Goal: Find specific page/section: Find specific page/section

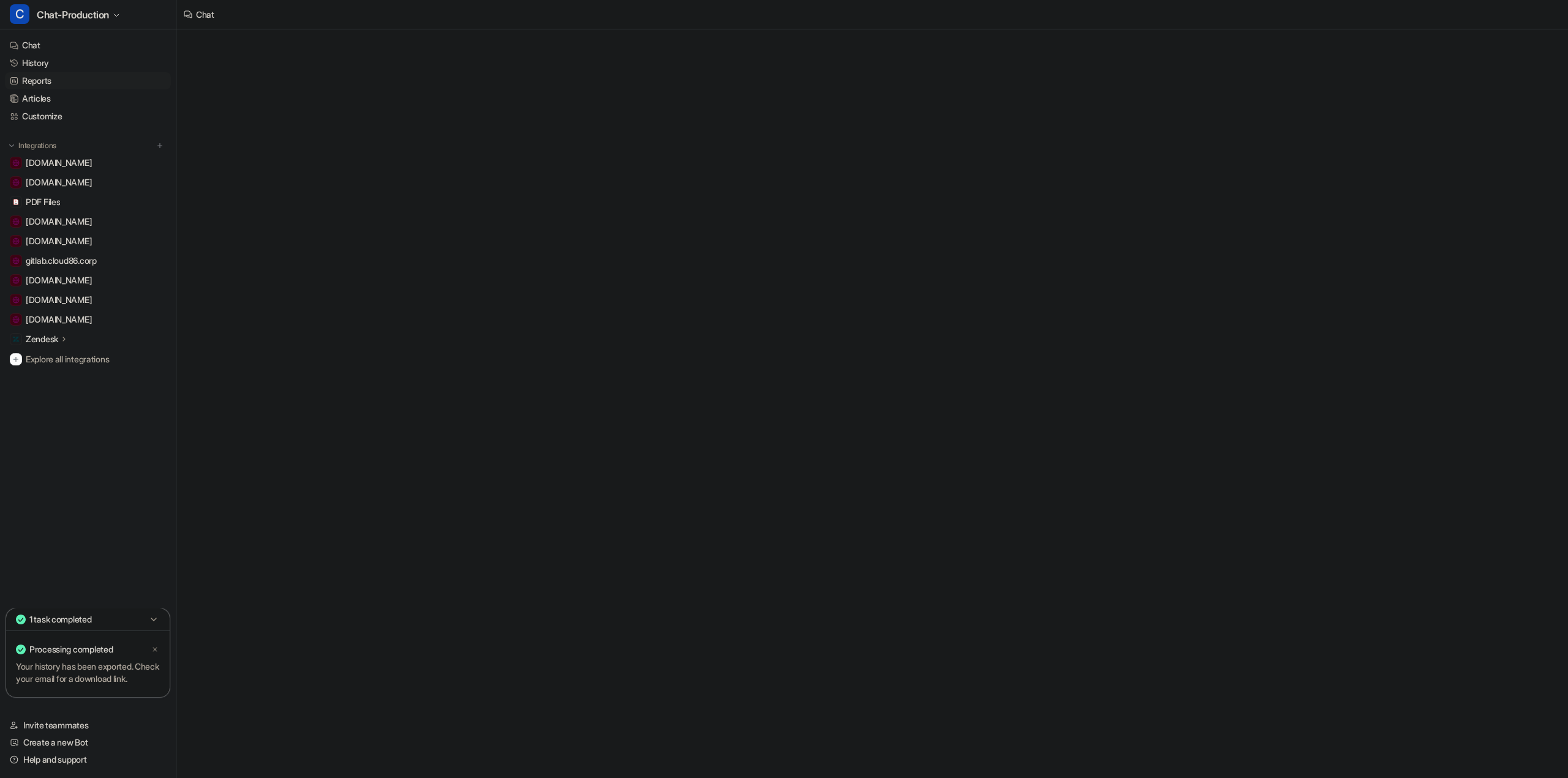
click at [31, 72] on link "Reports" at bounding box center [88, 80] width 166 height 17
click at [37, 64] on link "History" at bounding box center [88, 63] width 166 height 17
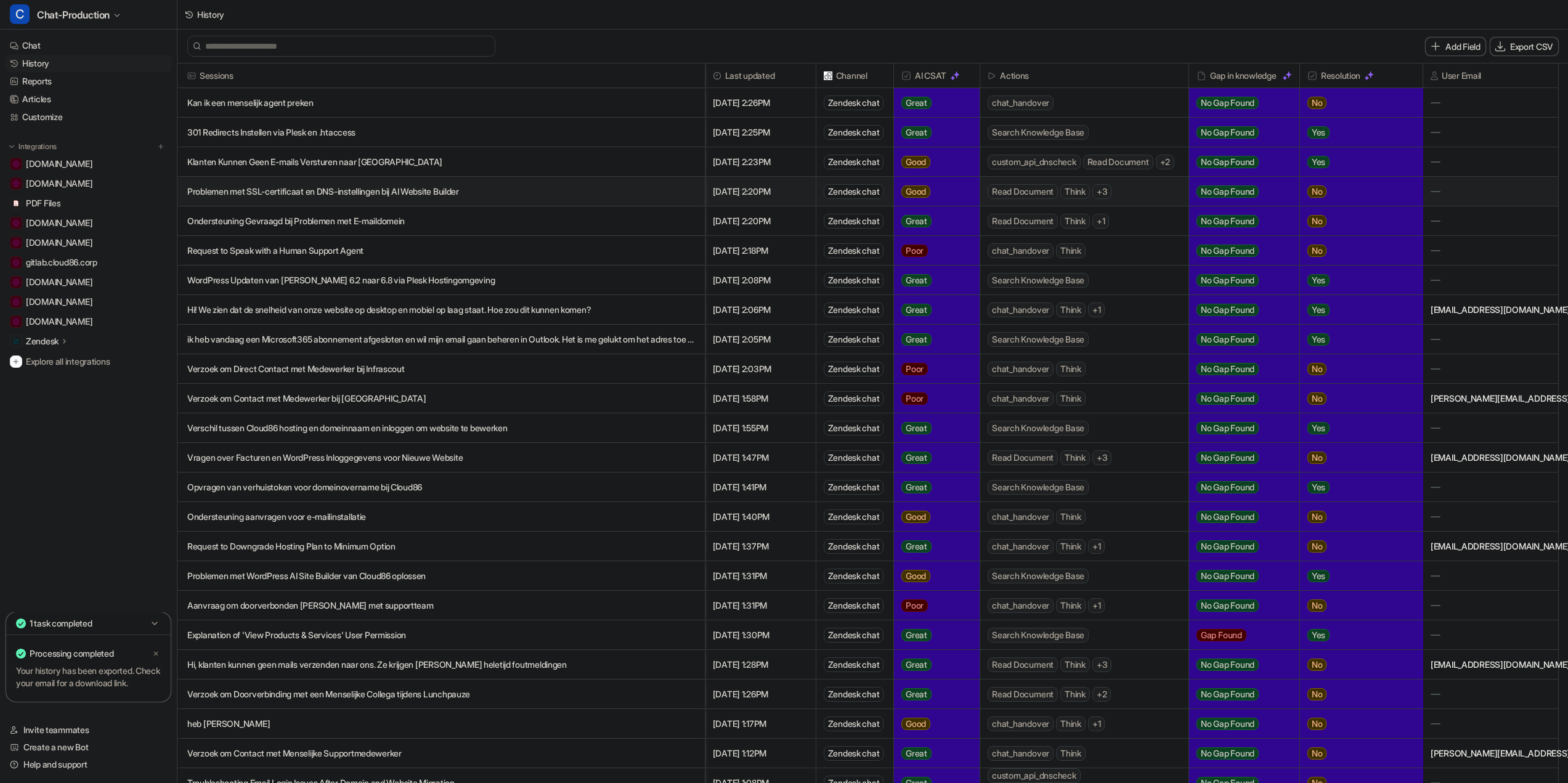
click at [30, 82] on link "Reports" at bounding box center [88, 81] width 167 height 17
click at [49, 76] on link "Reports" at bounding box center [88, 81] width 167 height 17
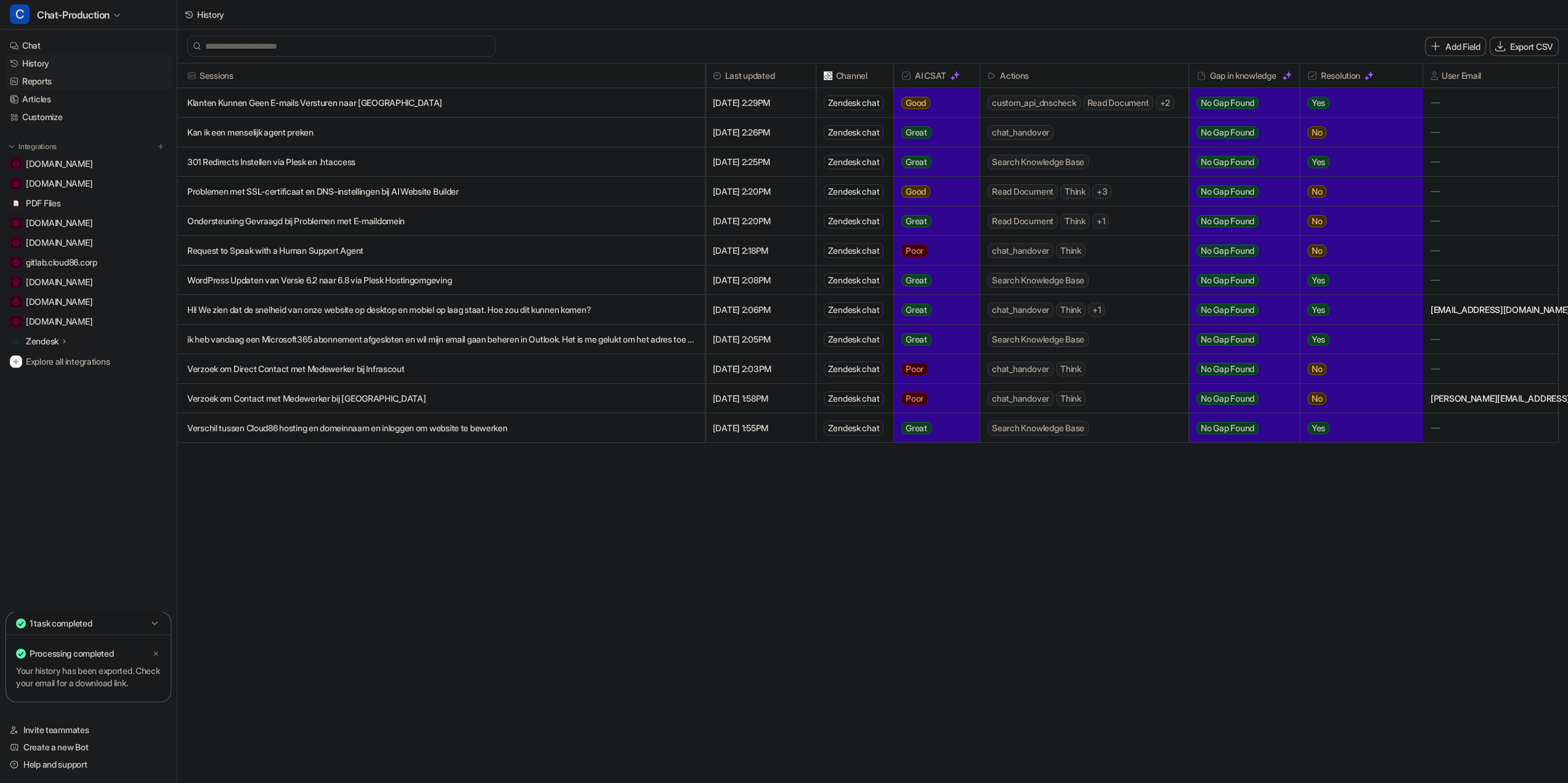
click at [39, 85] on link "Reports" at bounding box center [88, 81] width 167 height 17
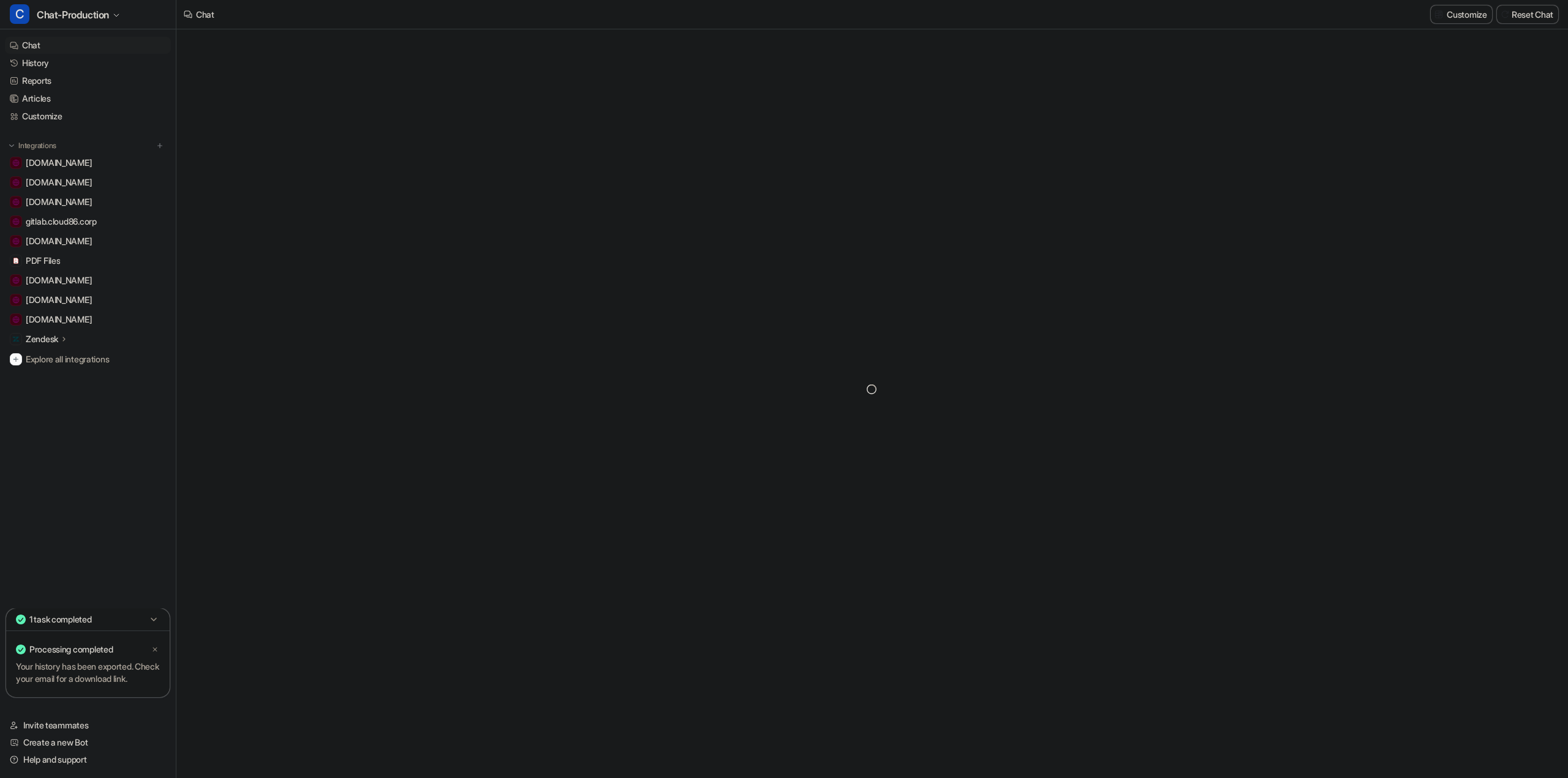
type textarea "**********"
